Goal: Information Seeking & Learning: Learn about a topic

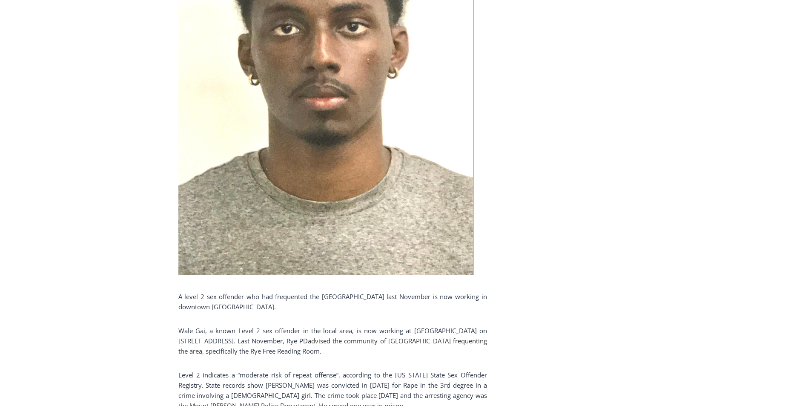
scroll to position [426, 0]
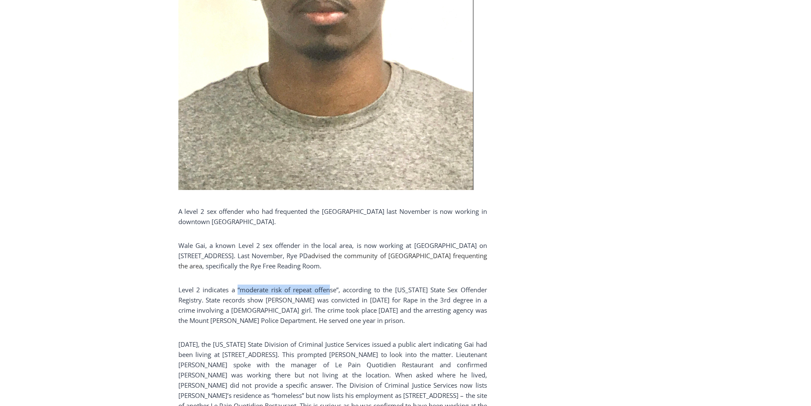
drag, startPoint x: 237, startPoint y: 295, endPoint x: 331, endPoint y: 286, distance: 94.1
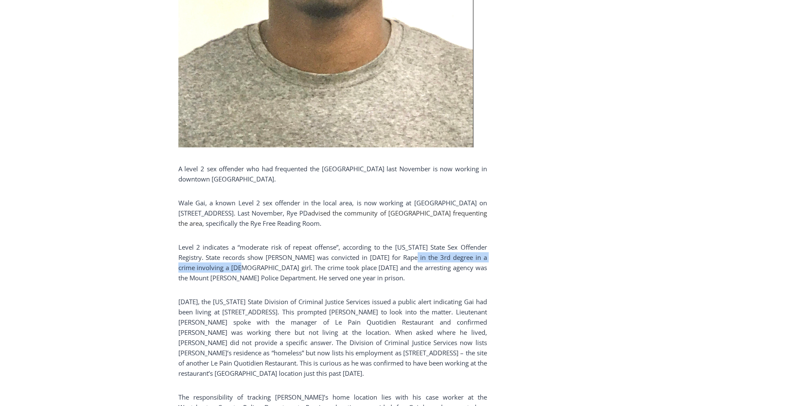
drag, startPoint x: 419, startPoint y: 257, endPoint x: 241, endPoint y: 266, distance: 178.6
click at [241, 266] on p "Level 2 indicates a “moderate risk of repeat offense”, according to the [US_STA…" at bounding box center [332, 262] width 309 height 41
click at [375, 306] on p "On Tuesday, the New York State Division of Criminal Justice Services issued a p…" at bounding box center [332, 337] width 309 height 82
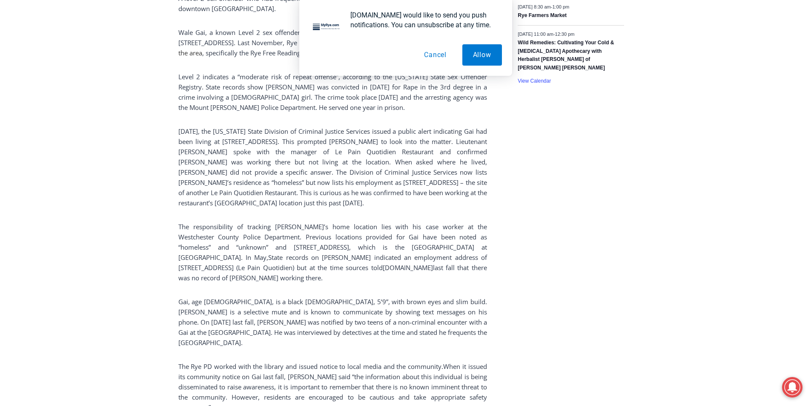
scroll to position [681, 0]
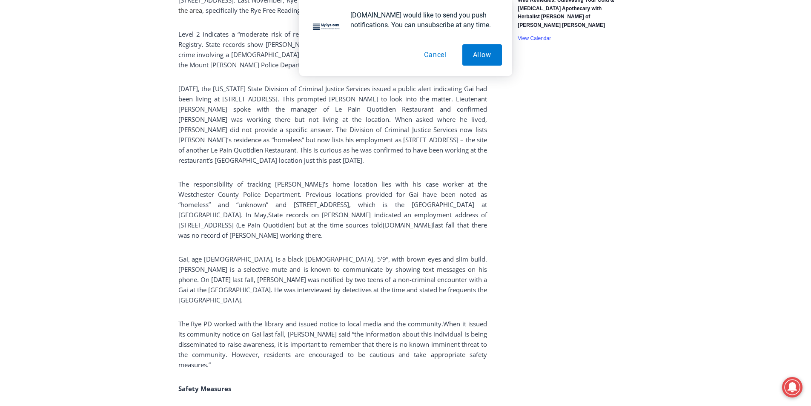
click at [443, 61] on button "Cancel" at bounding box center [435, 54] width 44 height 21
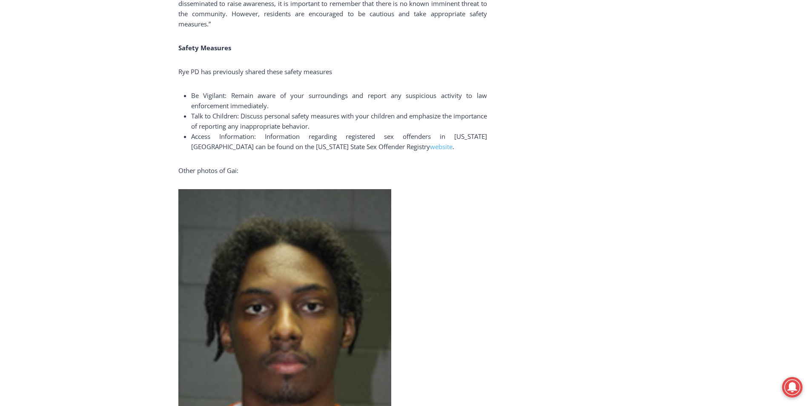
scroll to position [894, 0]
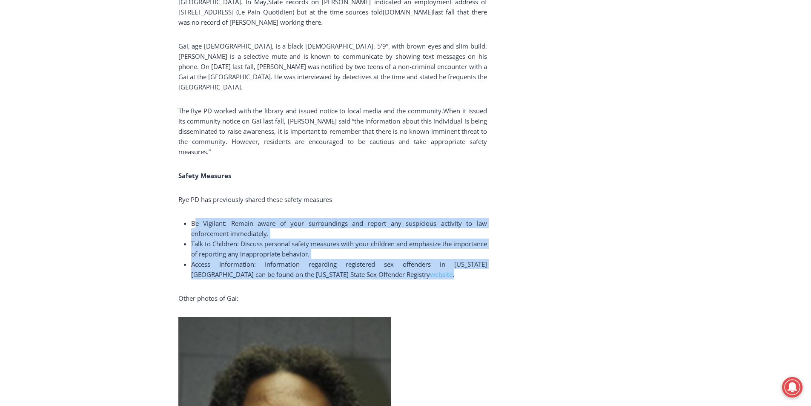
drag, startPoint x: 372, startPoint y: 269, endPoint x: 189, endPoint y: 203, distance: 194.7
click at [191, 208] on div "A level 2 sex offender who had frequented the Rye Library last November is now …" at bounding box center [332, 156] width 309 height 1655
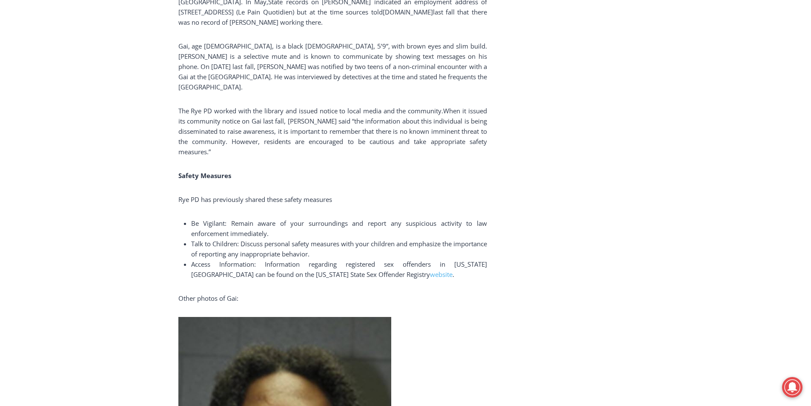
click at [184, 195] on span "Rye PD has previously shared these safety measures" at bounding box center [255, 199] width 154 height 9
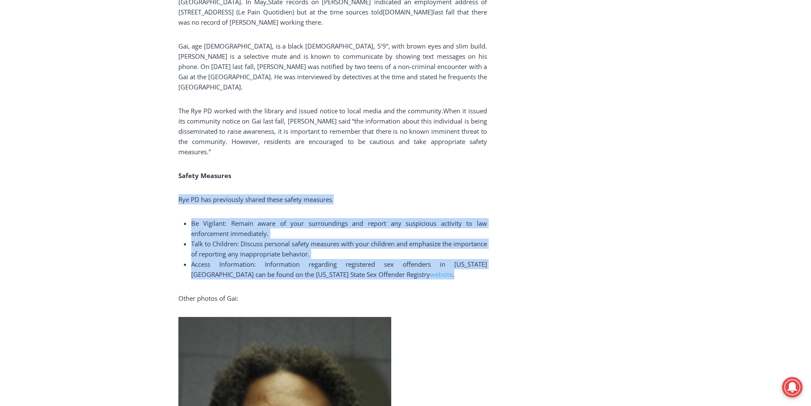
drag, startPoint x: 177, startPoint y: 189, endPoint x: 401, endPoint y: 265, distance: 236.3
click at [401, 265] on div "Home > Police & Fire > Rye Police Department > Level 2 Sex Offender Works at Le…" at bounding box center [405, 387] width 811 height 2333
click at [401, 265] on li "Access Information: Information regarding registered sex offenders in New York …" at bounding box center [339, 269] width 296 height 20
drag, startPoint x: 388, startPoint y: 269, endPoint x: 177, endPoint y: 161, distance: 237.2
click at [177, 161] on div "Home > Police & Fire > Rye Police Department > Level 2 Sex Offender Works at Le…" at bounding box center [405, 387] width 811 height 2333
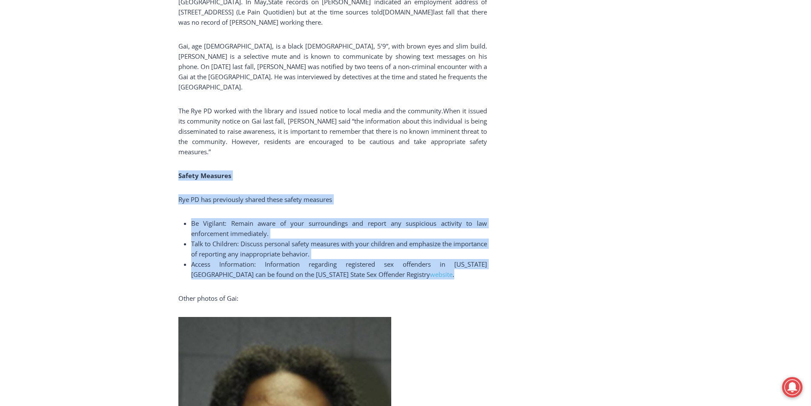
click at [282, 154] on div "A level 2 sex offender who had frequented the Rye Library last November is now …" at bounding box center [332, 156] width 309 height 1655
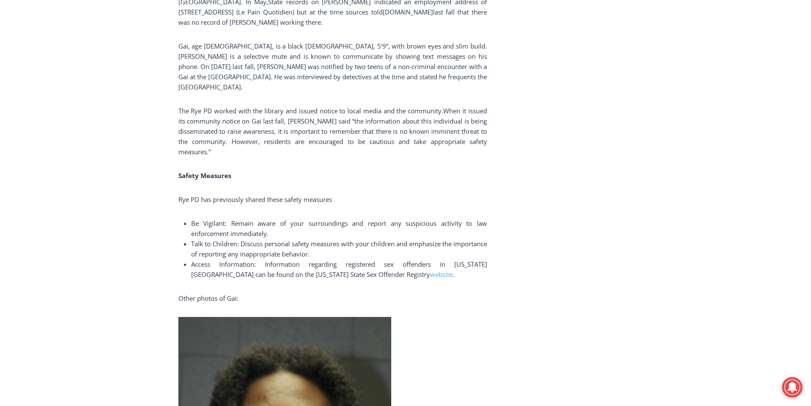
click at [235, 124] on span "When it issued its community notice on Gai last fall, Rye PD said “the informat…" at bounding box center [332, 130] width 309 height 49
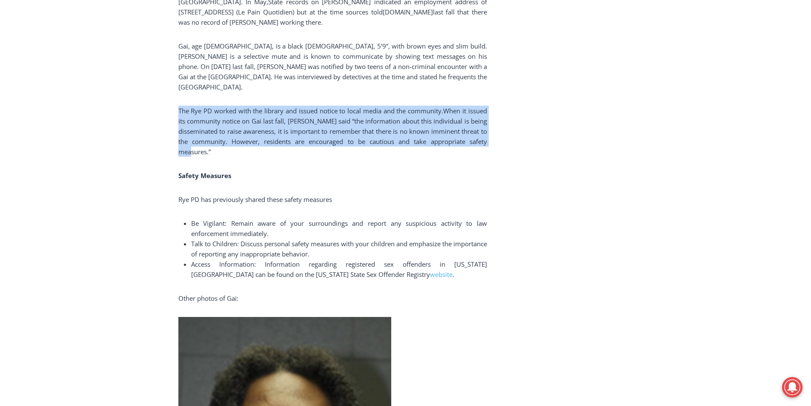
drag, startPoint x: 202, startPoint y: 132, endPoint x: 177, endPoint y: 102, distance: 39.6
click at [177, 102] on div "Home > Police & Fire > Rye Police Department > Level 2 Sex Offender Works at Le…" at bounding box center [405, 387] width 811 height 2333
click at [216, 133] on span "When it issued its community notice on Gai last fall, Rye PD said “the informat…" at bounding box center [332, 130] width 309 height 49
click at [217, 144] on p "The Rye PD worked with the library and issued notice to local media and the com…" at bounding box center [332, 131] width 309 height 51
click at [195, 133] on span "When it issued its community notice on Gai last fall, Rye PD said “the informat…" at bounding box center [332, 130] width 309 height 49
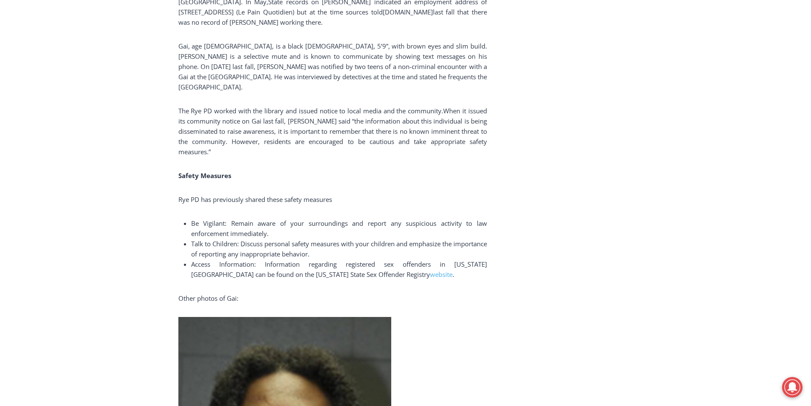
click at [186, 109] on p "The Rye PD worked with the library and issued notice to local media and the com…" at bounding box center [332, 131] width 309 height 51
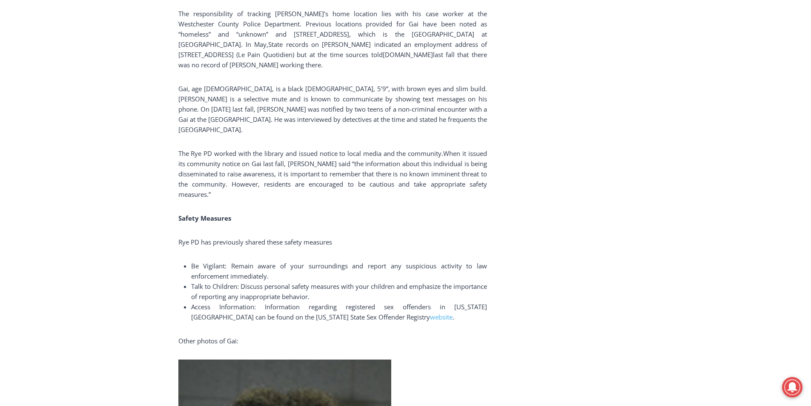
scroll to position [681, 0]
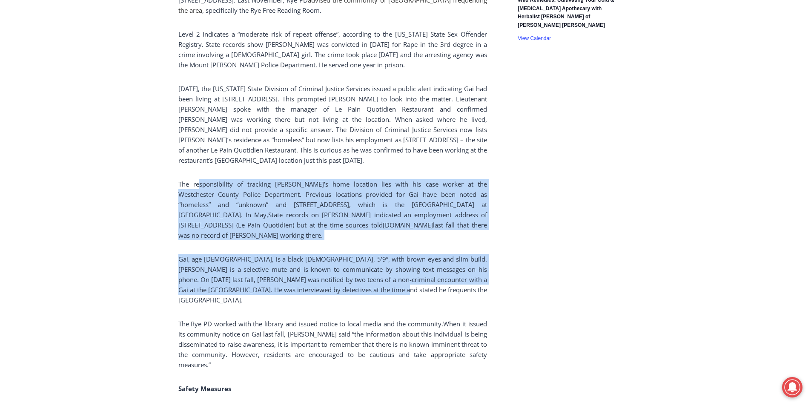
drag, startPoint x: 373, startPoint y: 297, endPoint x: 198, endPoint y: 171, distance: 216.0
click at [197, 175] on div "A level 2 sex offender who had frequented the Rye Library last November is now …" at bounding box center [332, 369] width 309 height 1655
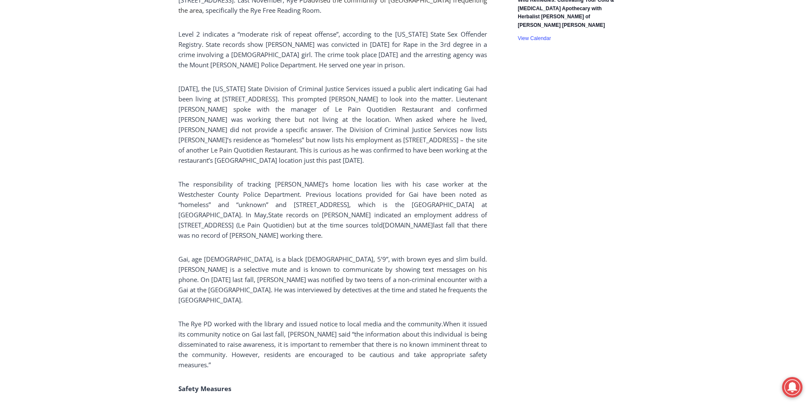
click at [200, 156] on p "On Tuesday, the New York State Division of Criminal Justice Services issued a p…" at bounding box center [332, 124] width 309 height 82
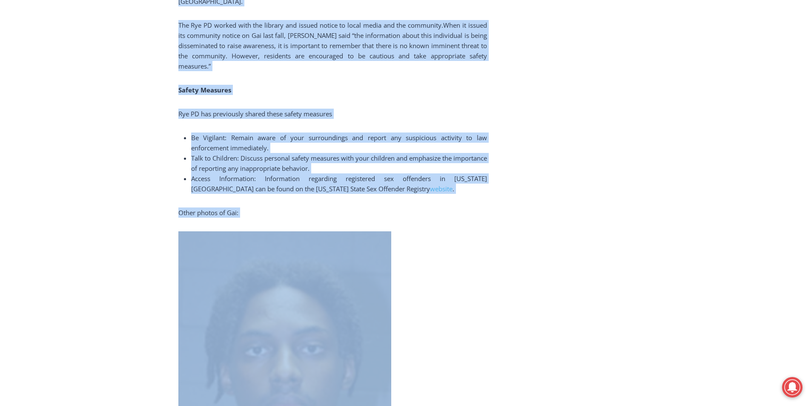
scroll to position [1108, 0]
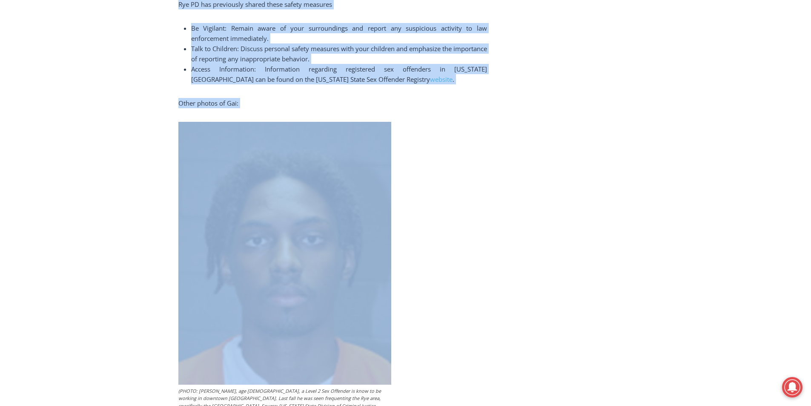
drag, startPoint x: 180, startPoint y: 89, endPoint x: 377, endPoint y: 355, distance: 331.4
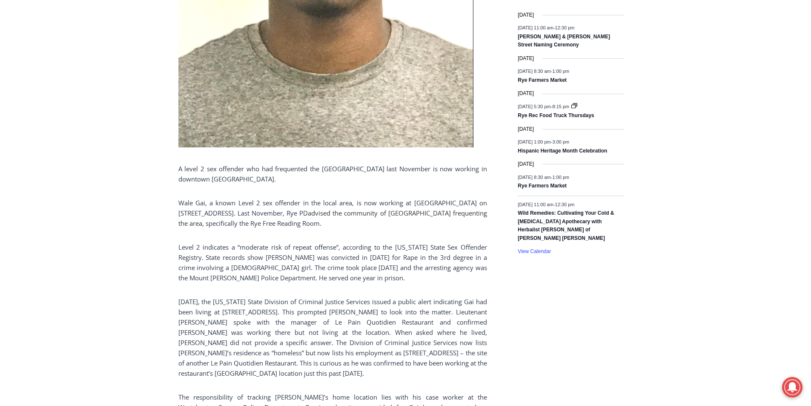
scroll to position [511, 0]
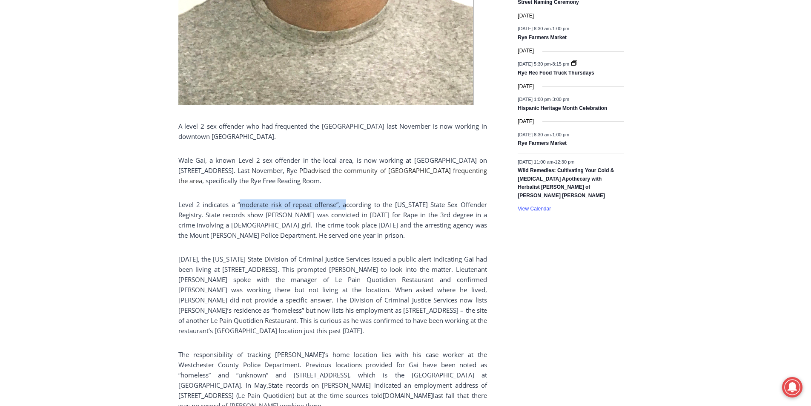
drag, startPoint x: 239, startPoint y: 207, endPoint x: 347, endPoint y: 199, distance: 108.8
click at [330, 294] on p "On Tuesday, the New York State Division of Criminal Justice Services issued a p…" at bounding box center [332, 295] width 309 height 82
drag, startPoint x: 235, startPoint y: 207, endPoint x: 341, endPoint y: 200, distance: 107.1
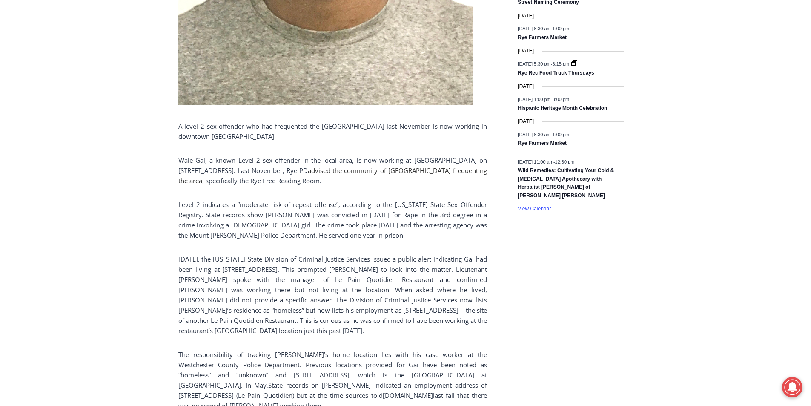
click at [192, 213] on p "Level 2 indicates a “moderate risk of repeat offense”, according to the [US_STA…" at bounding box center [332, 219] width 309 height 41
drag, startPoint x: 237, startPoint y: 206, endPoint x: 339, endPoint y: 201, distance: 102.3
click at [349, 218] on p "Level 2 indicates a “moderate risk of repeat offense”, according to the [US_STA…" at bounding box center [332, 219] width 309 height 41
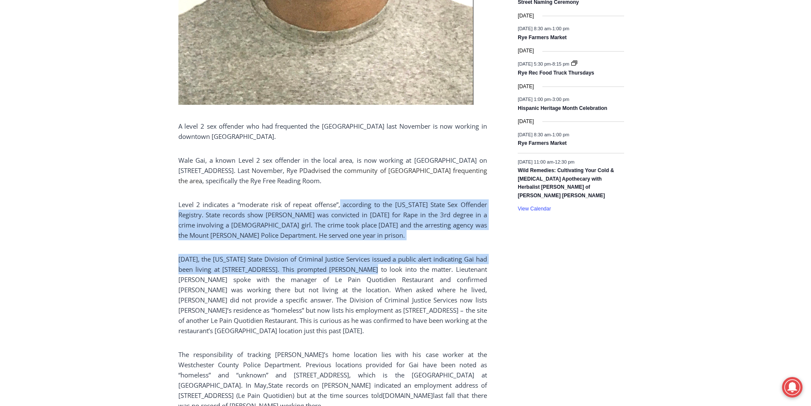
drag, startPoint x: 343, startPoint y: 207, endPoint x: 370, endPoint y: 266, distance: 64.9
click at [351, 238] on p "Level 2 indicates a “moderate risk of repeat offense”, according to the [US_STA…" at bounding box center [332, 219] width 309 height 41
click at [349, 238] on p "Level 2 indicates a “moderate risk of repeat offense”, according to the [US_STA…" at bounding box center [332, 219] width 309 height 41
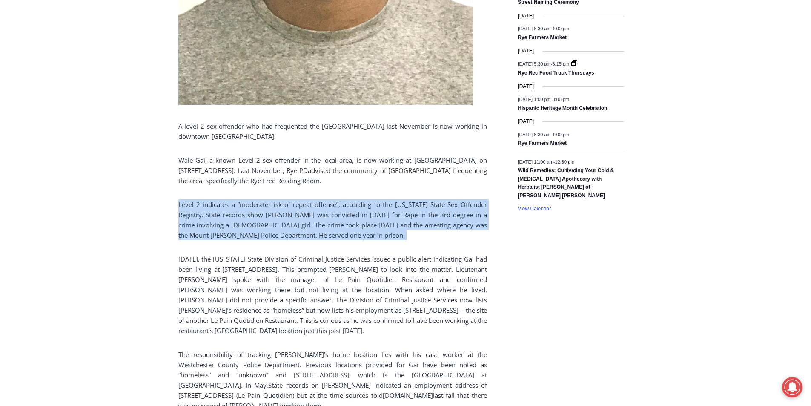
drag, startPoint x: 346, startPoint y: 238, endPoint x: 186, endPoint y: 204, distance: 163.2
click at [187, 204] on p "Level 2 indicates a “moderate risk of repeat offense”, according to the [US_STA…" at bounding box center [332, 219] width 309 height 41
click at [186, 204] on p "Level 2 indicates a “moderate risk of repeat offense”, according to the [US_STA…" at bounding box center [332, 219] width 309 height 41
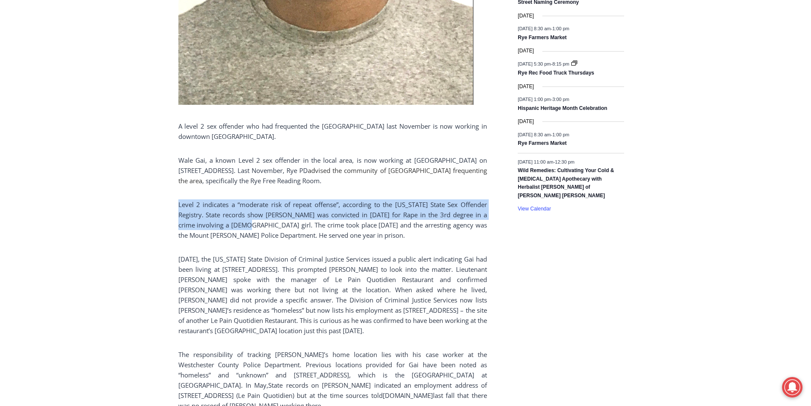
drag, startPoint x: 179, startPoint y: 206, endPoint x: 256, endPoint y: 229, distance: 80.7
click at [254, 228] on p "Level 2 indicates a “moderate risk of repeat offense”, according to the [US_STA…" at bounding box center [332, 219] width 309 height 41
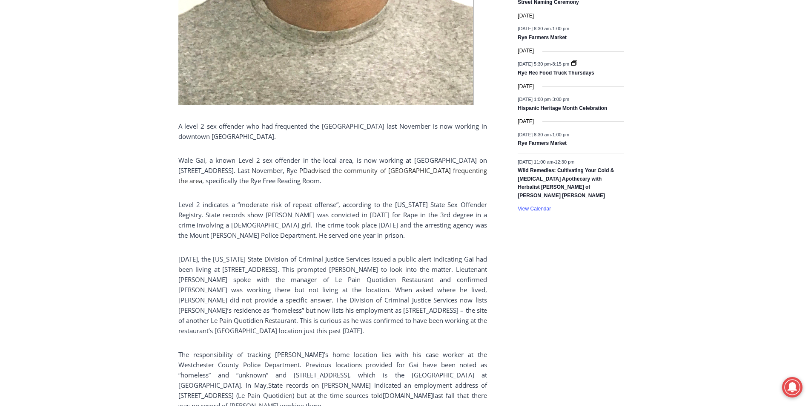
click at [288, 236] on p "Level 2 indicates a “moderate risk of repeat offense”, according to the [US_STA…" at bounding box center [332, 219] width 309 height 41
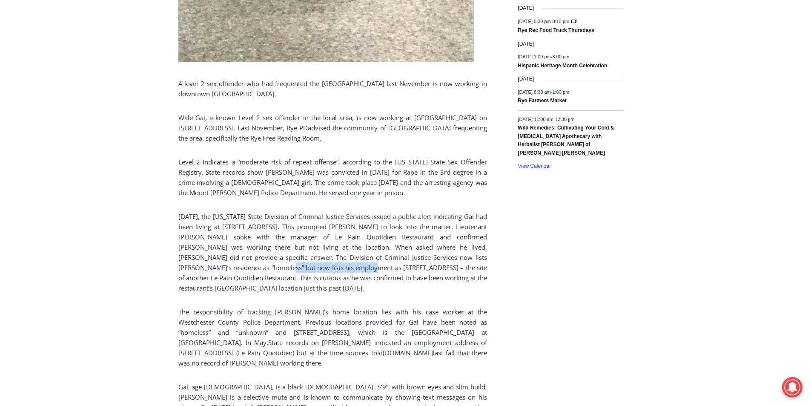
drag, startPoint x: 225, startPoint y: 268, endPoint x: 313, endPoint y: 268, distance: 87.7
click at [313, 268] on p "On Tuesday, the New York State Division of Criminal Justice Services issued a p…" at bounding box center [332, 252] width 309 height 82
copy p "81 Elm Street in New Canaan"
click at [332, 368] on p "The responsibility of tracking Gai’s home location lies with his case worker at…" at bounding box center [332, 336] width 309 height 61
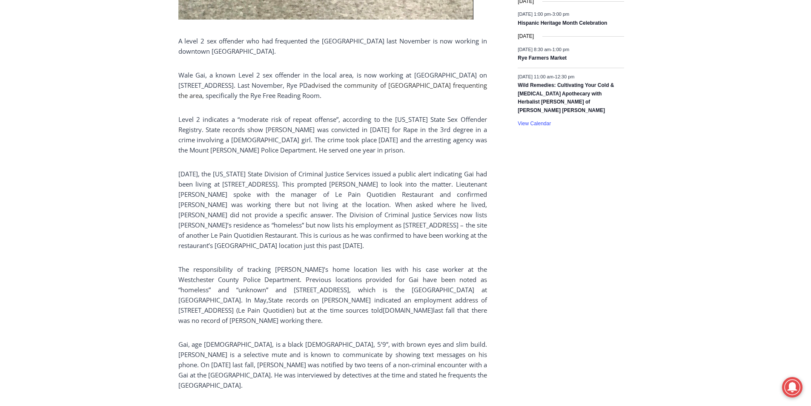
scroll to position [681, 0]
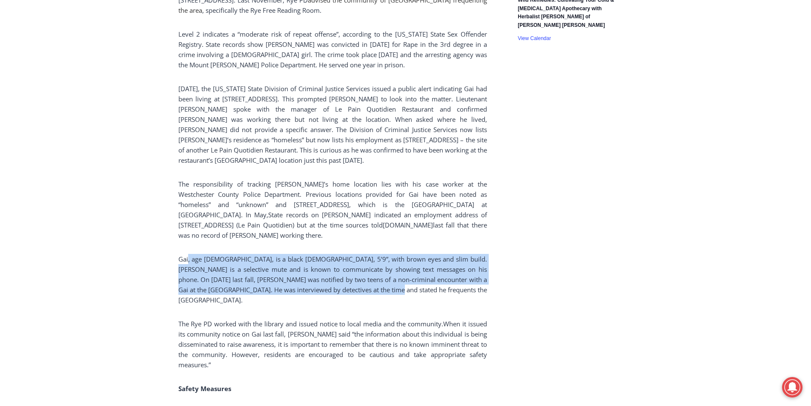
drag, startPoint x: 187, startPoint y: 262, endPoint x: 359, endPoint y: 300, distance: 176.1
click at [359, 298] on div "A level 2 sex offender who had frequented the Rye Library last November is now …" at bounding box center [332, 369] width 309 height 1655
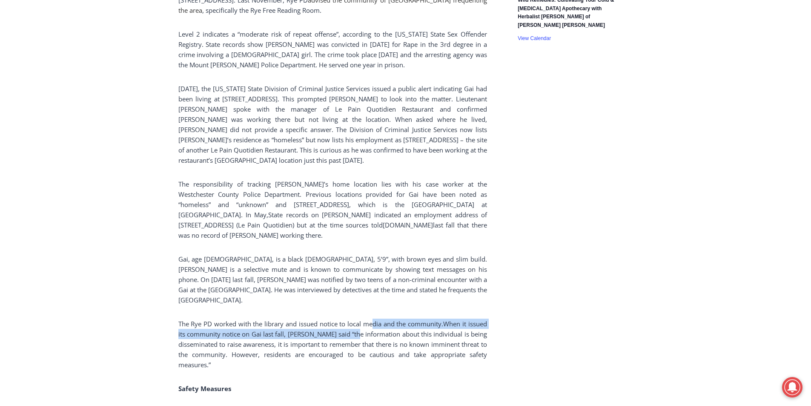
click at [369, 321] on p "The Rye PD worked with the library and issued notice to local media and the com…" at bounding box center [332, 343] width 309 height 51
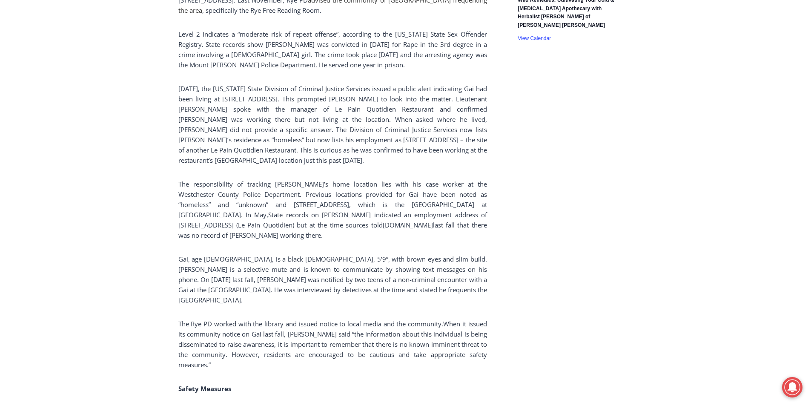
click at [355, 357] on p "The Rye PD worked with the library and issued notice to local media and the com…" at bounding box center [332, 343] width 309 height 51
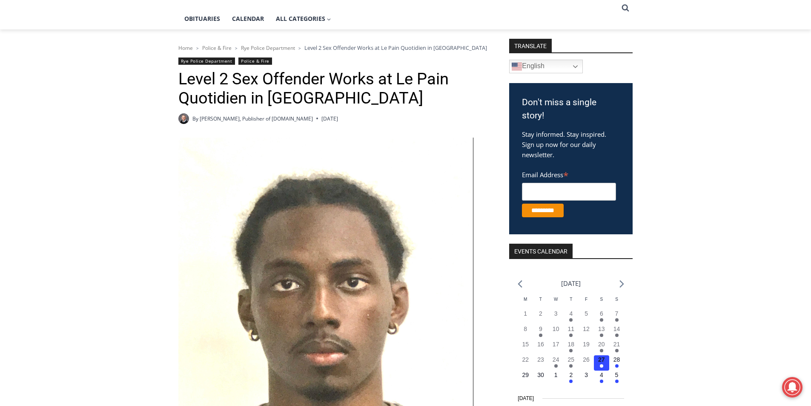
scroll to position [0, 0]
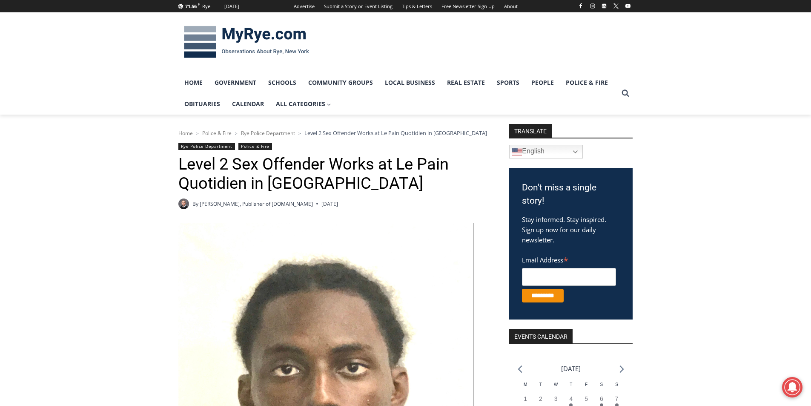
drag, startPoint x: 353, startPoint y: 206, endPoint x: 178, endPoint y: 170, distance: 178.7
click at [178, 170] on h1 "Level 2 Sex Offender Works at Le Pain Quotidien in Rye" at bounding box center [332, 174] width 309 height 39
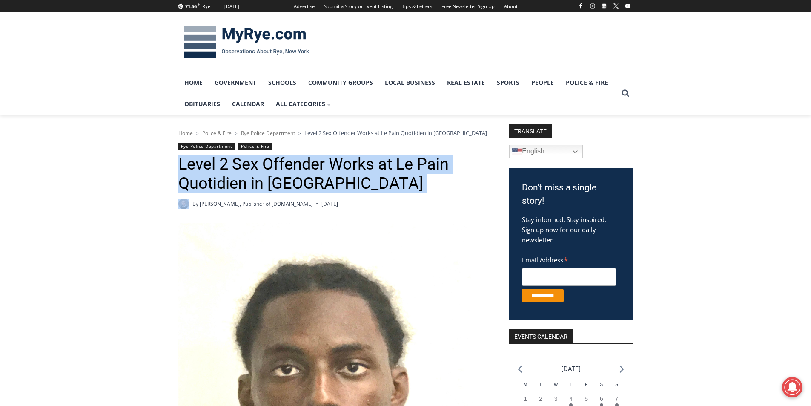
drag, startPoint x: 179, startPoint y: 170, endPoint x: 310, endPoint y: 191, distance: 132.8
click at [310, 191] on h1 "Level 2 Sex Offender Works at Le Pain Quotidien in Rye" at bounding box center [332, 174] width 309 height 39
drag, startPoint x: 235, startPoint y: 191, endPoint x: 180, endPoint y: 162, distance: 62.5
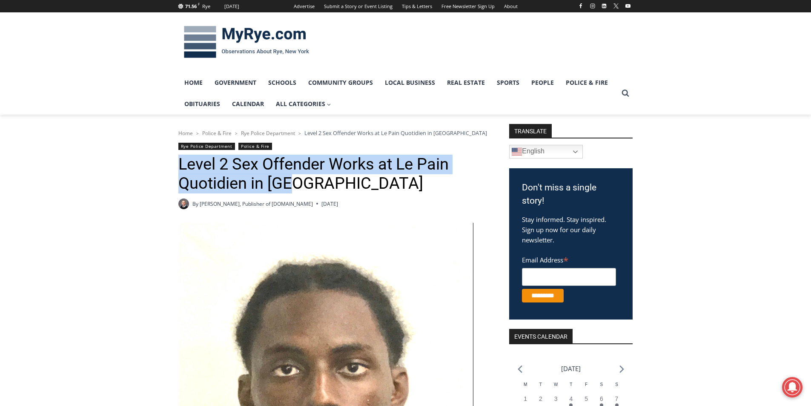
click at [180, 162] on h1 "Level 2 Sex Offender Works at Le Pain Quotidien in Rye" at bounding box center [332, 174] width 309 height 39
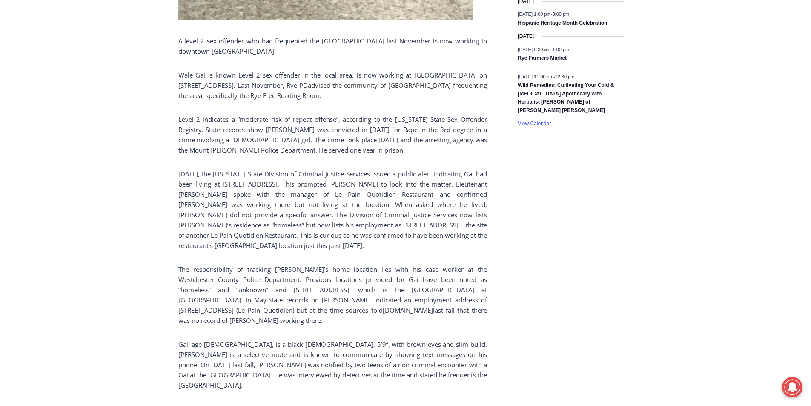
scroll to position [553, 0]
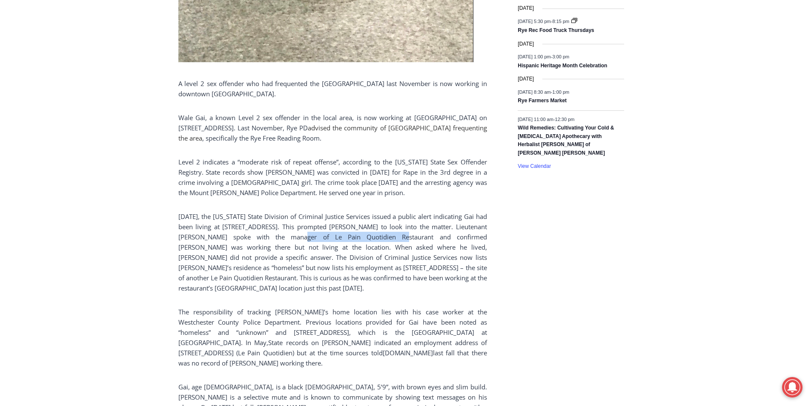
drag, startPoint x: 280, startPoint y: 237, endPoint x: 364, endPoint y: 241, distance: 83.9
click at [364, 241] on p "On Tuesday, the New York State Division of Criminal Justice Services issued a p…" at bounding box center [332, 252] width 309 height 82
click at [378, 243] on p "On Tuesday, the New York State Division of Criminal Justice Services issued a p…" at bounding box center [332, 252] width 309 height 82
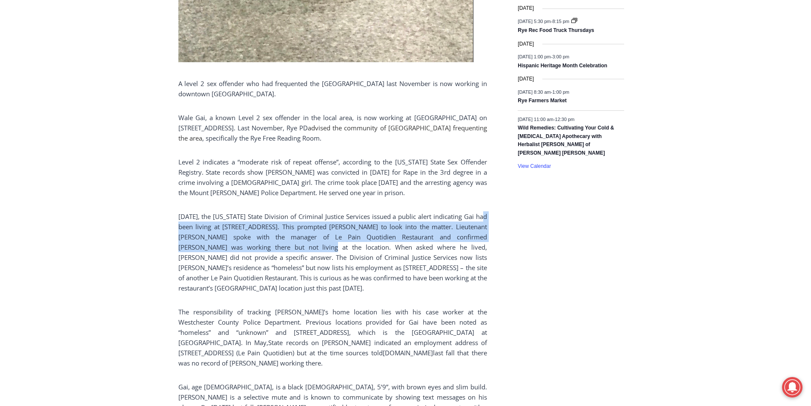
drag, startPoint x: 263, startPoint y: 251, endPoint x: 180, endPoint y: 229, distance: 86.0
click at [180, 229] on p "On Tuesday, the New York State Division of Criminal Justice Services issued a p…" at bounding box center [332, 252] width 309 height 82
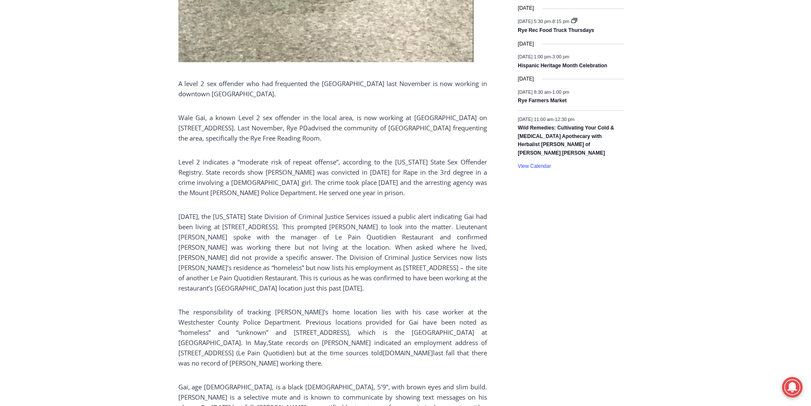
click at [329, 255] on p "On Tuesday, the New York State Division of Criminal Justice Services issued a p…" at bounding box center [332, 252] width 309 height 82
drag, startPoint x: 416, startPoint y: 119, endPoint x: 441, endPoint y: 116, distance: 24.4
click at [441, 116] on p "Wale Gai, a known Level 2 sex offender in the local area, is now working at Le …" at bounding box center [332, 127] width 309 height 31
click at [312, 133] on p "Wale Gai, a known Level 2 sex offender in the local area, is now working at Le …" at bounding box center [332, 127] width 309 height 31
drag, startPoint x: 259, startPoint y: 117, endPoint x: 279, endPoint y: 115, distance: 19.6
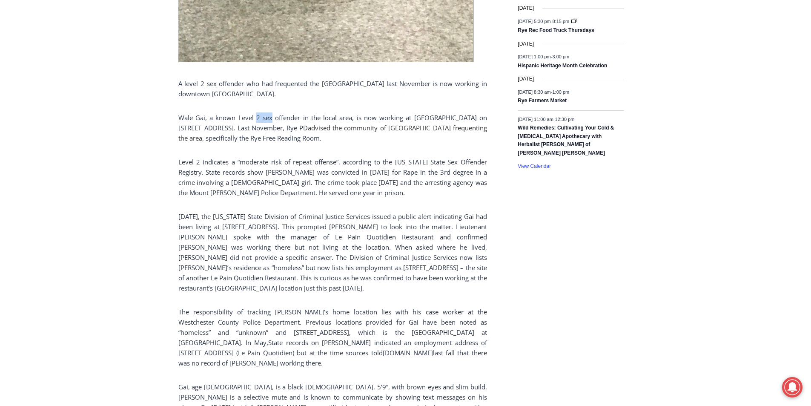
click at [279, 115] on p "Wale Gai, a known Level 2 sex offender in the local area, is now working at Le …" at bounding box center [332, 127] width 309 height 31
click at [252, 135] on p "Wale Gai, a known Level 2 sex offender in the local area, is now working at Le …" at bounding box center [332, 127] width 309 height 31
drag, startPoint x: 387, startPoint y: 120, endPoint x: 442, endPoint y: 120, distance: 54.5
click at [442, 120] on p "Wale Gai, a known Level 2 sex offender in the local area, is now working at Le …" at bounding box center [332, 127] width 309 height 31
click at [473, 129] on link "advised the community of [GEOGRAPHIC_DATA] frequenting the area" at bounding box center [332, 132] width 309 height 19
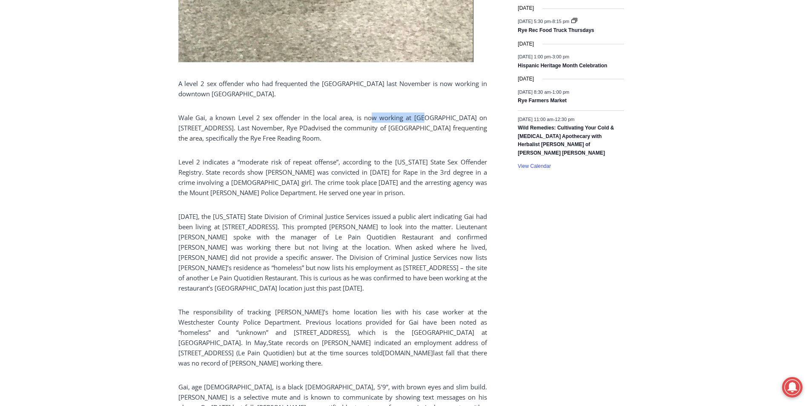
click at [442, 140] on p "Wale Gai, a known Level 2 sex offender in the local area, is now working at Le …" at bounding box center [332, 127] width 309 height 31
drag, startPoint x: 301, startPoint y: 174, endPoint x: 383, endPoint y: 175, distance: 81.7
click at [383, 175] on p "Level 2 indicates a “moderate risk of repeat offense”, according to the [US_STA…" at bounding box center [332, 177] width 309 height 41
click at [401, 176] on p "Level 2 indicates a “moderate risk of repeat offense”, according to the [US_STA…" at bounding box center [332, 177] width 309 height 41
drag, startPoint x: 296, startPoint y: 228, endPoint x: 434, endPoint y: 225, distance: 138.4
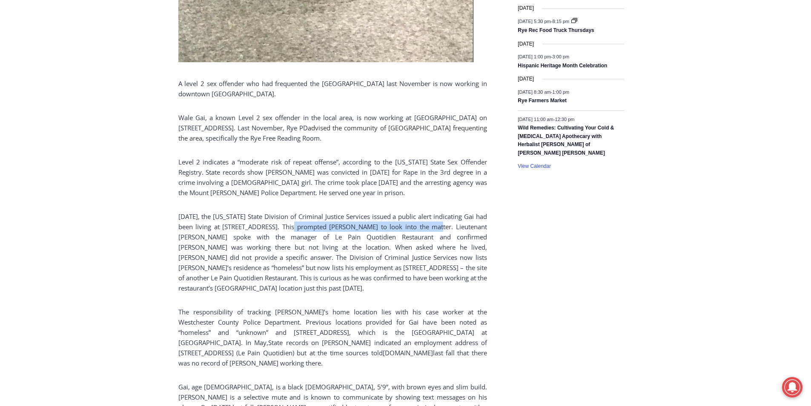
click at [434, 225] on p "On Tuesday, the New York State Division of Criminal Justice Services issued a p…" at bounding box center [332, 252] width 309 height 82
click at [412, 238] on p "On Tuesday, the New York State Division of Criminal Justice Services issued a p…" at bounding box center [332, 252] width 309 height 82
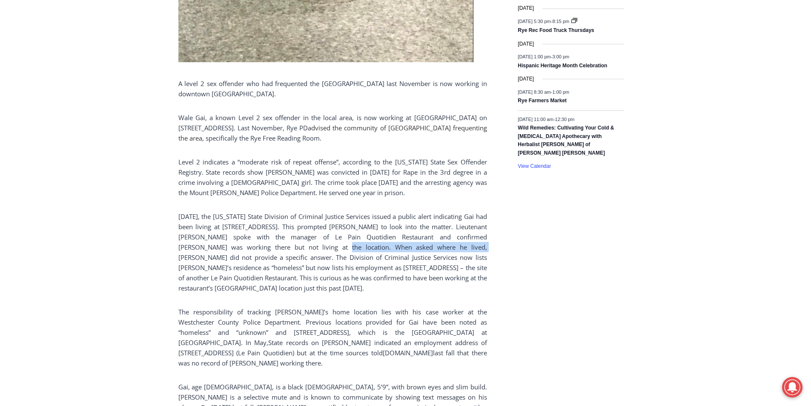
drag, startPoint x: 273, startPoint y: 249, endPoint x: 410, endPoint y: 249, distance: 137.1
click at [409, 249] on p "On Tuesday, the New York State Division of Criminal Justice Services issued a p…" at bounding box center [332, 252] width 309 height 82
click at [468, 256] on p "On Tuesday, the New York State Division of Criminal Justice Services issued a p…" at bounding box center [332, 252] width 309 height 82
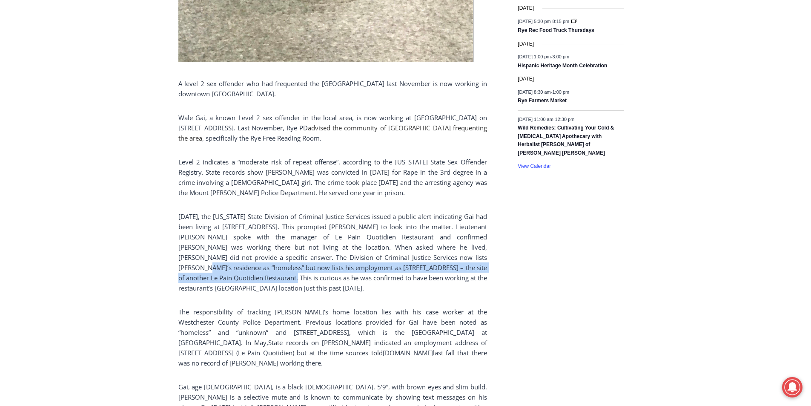
drag, startPoint x: 446, startPoint y: 259, endPoint x: 229, endPoint y: 276, distance: 217.8
click at [229, 276] on p "On Tuesday, the New York State Division of Criminal Justice Services issued a p…" at bounding box center [332, 252] width 309 height 82
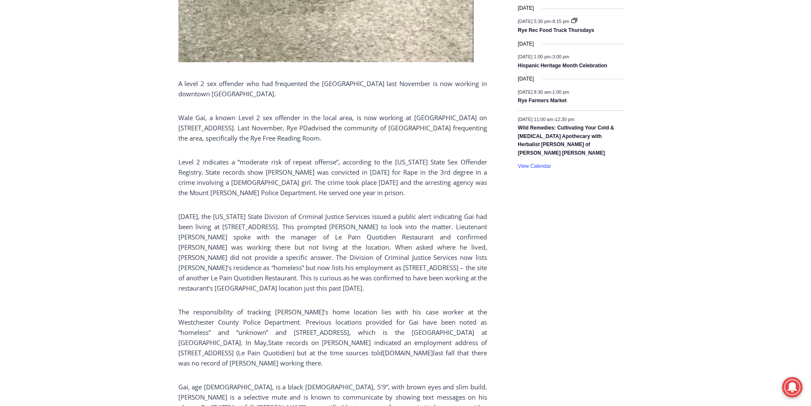
click at [298, 290] on p "On Tuesday, the New York State Division of Criminal Justice Services issued a p…" at bounding box center [332, 252] width 309 height 82
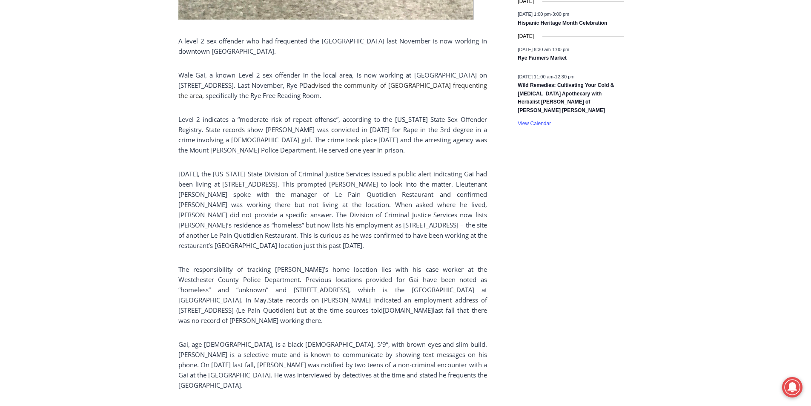
scroll to position [639, 0]
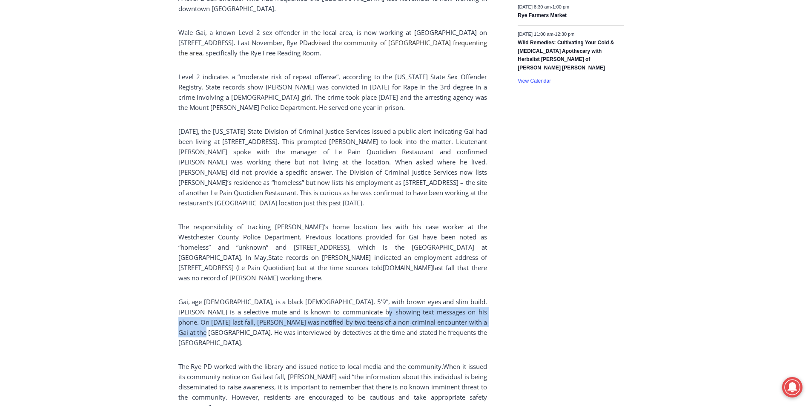
drag, startPoint x: 351, startPoint y: 316, endPoint x: 479, endPoint y: 320, distance: 127.8
click at [479, 320] on span "Gai, age 30, is a black male, 5’9”, with brown eyes and slim build. Gai is a se…" at bounding box center [332, 321] width 309 height 49
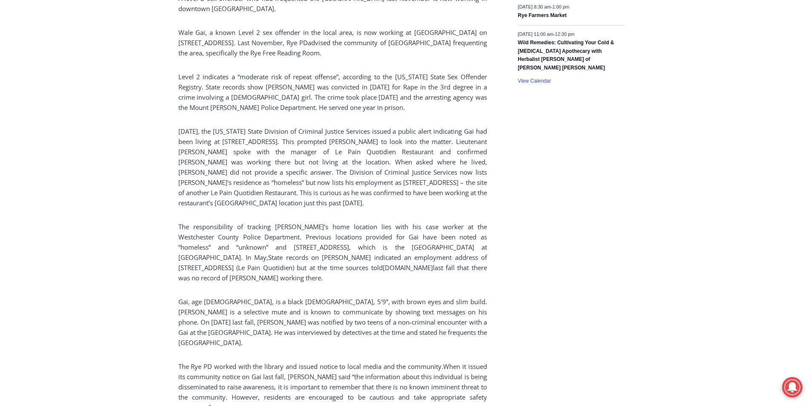
click at [278, 347] on div "A level 2 sex offender who had frequented the Rye Library last November is now …" at bounding box center [332, 411] width 309 height 1655
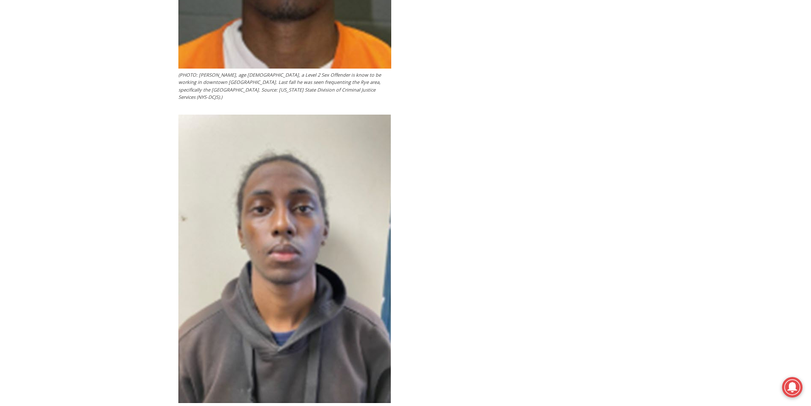
scroll to position [1618, 0]
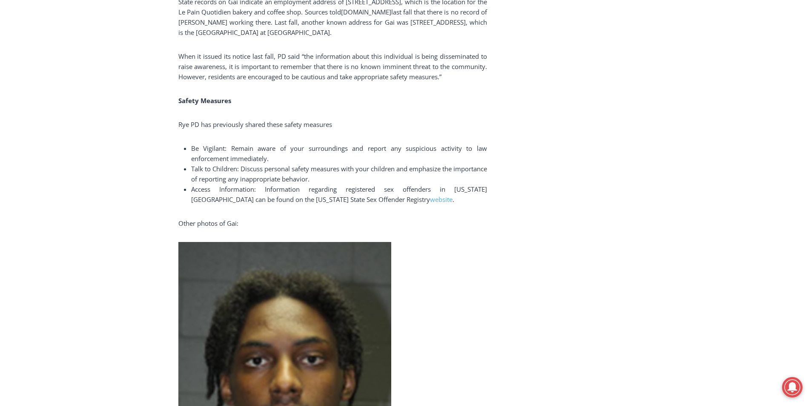
scroll to position [979, 0]
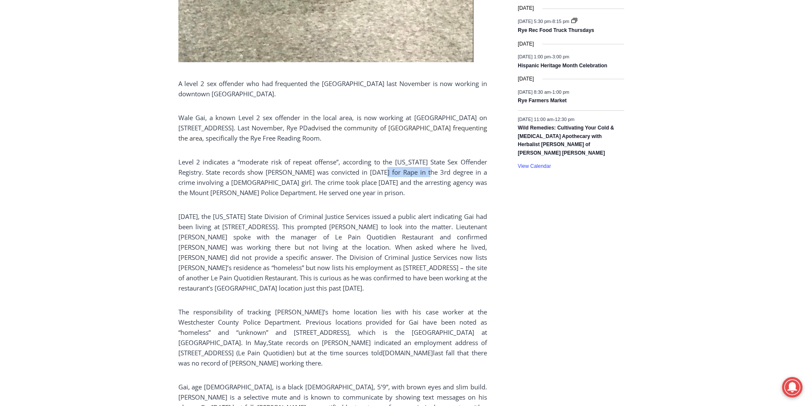
drag, startPoint x: 382, startPoint y: 175, endPoint x: 430, endPoint y: 170, distance: 48.4
click at [430, 170] on p "Level 2 indicates a “moderate risk of repeat offense”, according to the [US_STA…" at bounding box center [332, 177] width 309 height 41
click at [453, 198] on p "Level 2 indicates a “moderate risk of repeat offense”, according to the [US_STA…" at bounding box center [332, 177] width 309 height 41
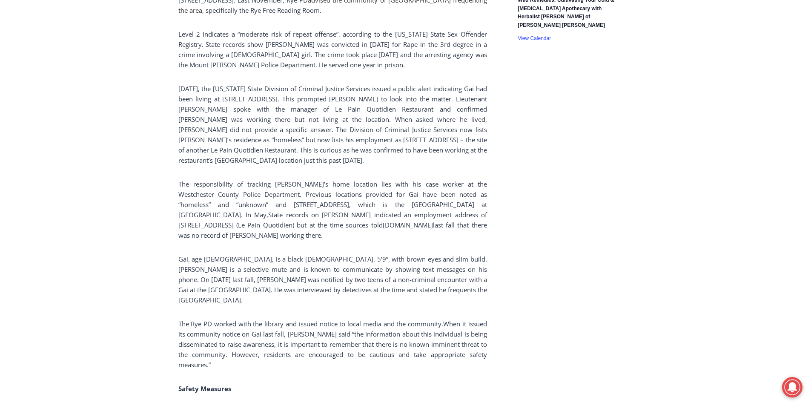
scroll to position [639, 0]
